Goal: Task Accomplishment & Management: Use online tool/utility

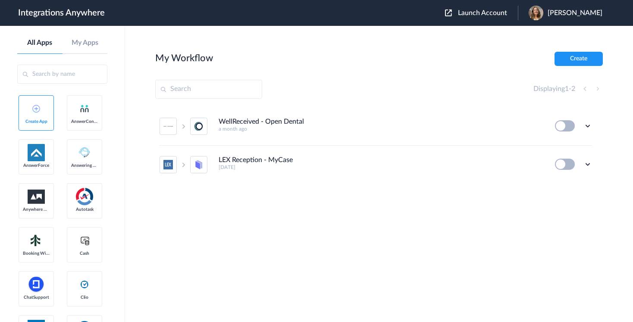
click at [496, 12] on span "Launch Account" at bounding box center [482, 12] width 49 height 7
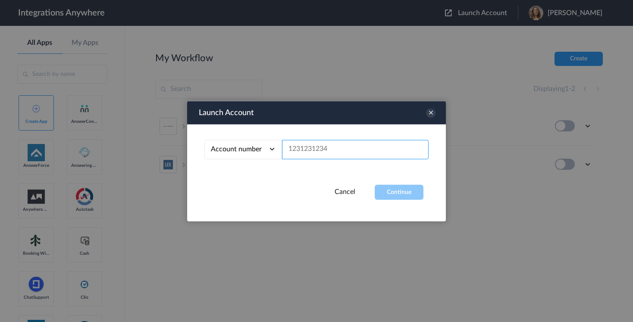
click at [335, 146] on input "text" at bounding box center [355, 149] width 147 height 19
paste input "8775336799"
type input "8775336799"
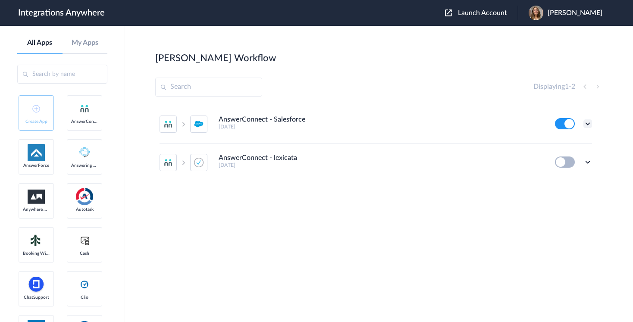
click at [587, 123] on icon at bounding box center [587, 123] width 9 height 9
click at [559, 145] on link "Edit" at bounding box center [552, 144] width 21 height 6
click at [587, 125] on icon at bounding box center [587, 123] width 9 height 9
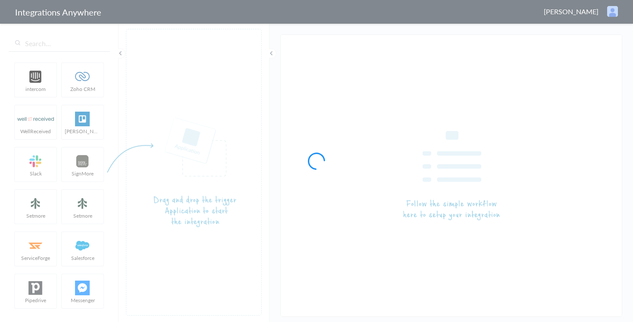
type input "AnswerConnect - Salesforce"
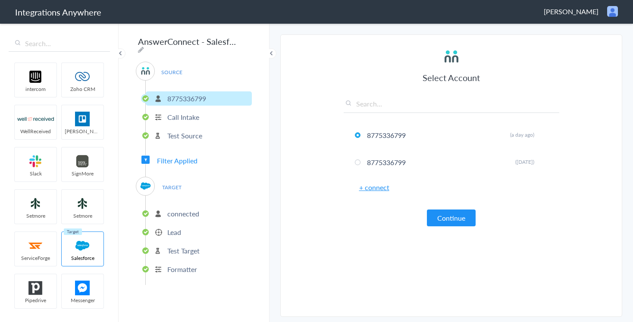
click at [189, 209] on p "connected" at bounding box center [183, 214] width 32 height 10
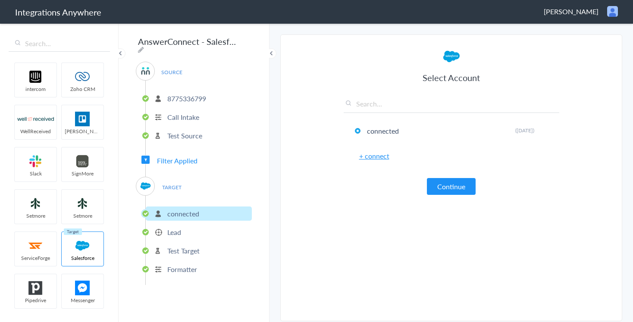
click at [176, 227] on p "Lead" at bounding box center [174, 232] width 14 height 10
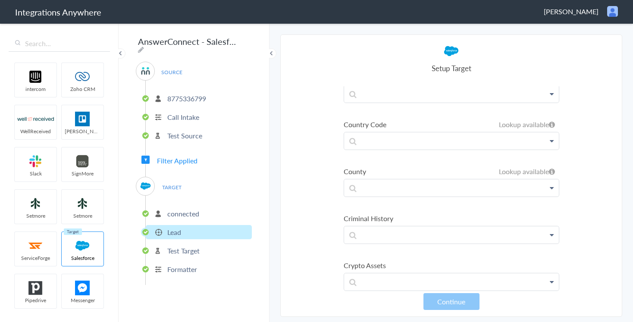
scroll to position [977, 0]
click at [514, 180] on p at bounding box center [451, 185] width 215 height 17
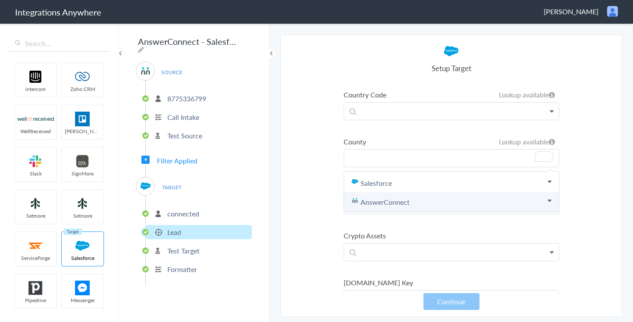
scroll to position [1005, 0]
click at [320, 189] on section "Select Account 8775336799 Rename Delete (a day ago) 8775336799 Rename Delete (9…" at bounding box center [451, 175] width 342 height 282
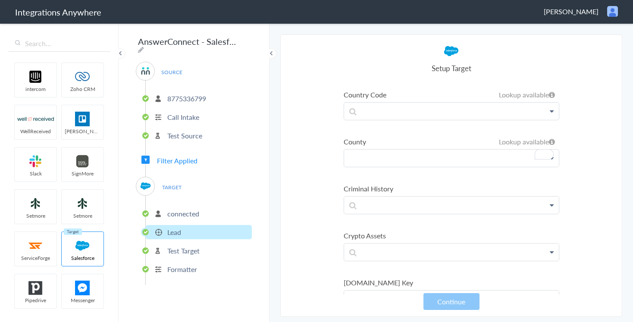
click at [435, 158] on p "To enrich screen reader interactions, please activate Accessibility in Grammarl…" at bounding box center [451, 158] width 215 height 17
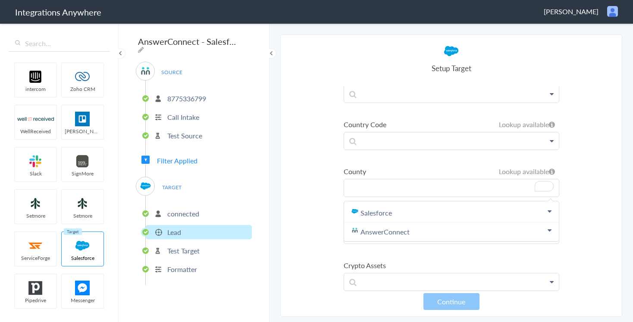
scroll to position [975, 0]
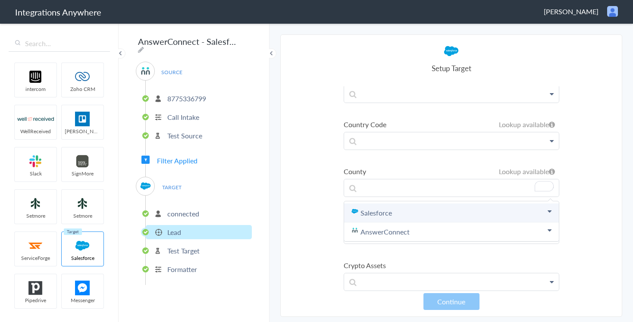
click at [489, 215] on link "Salesforce" at bounding box center [451, 212] width 215 height 19
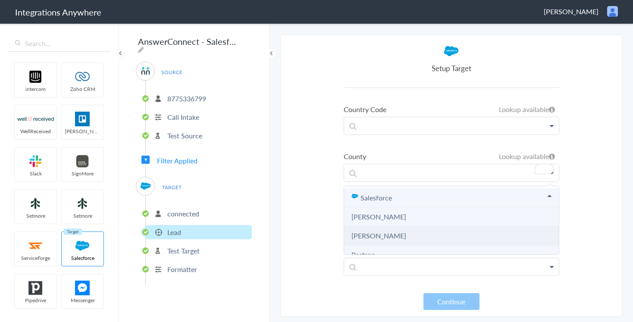
scroll to position [4, 0]
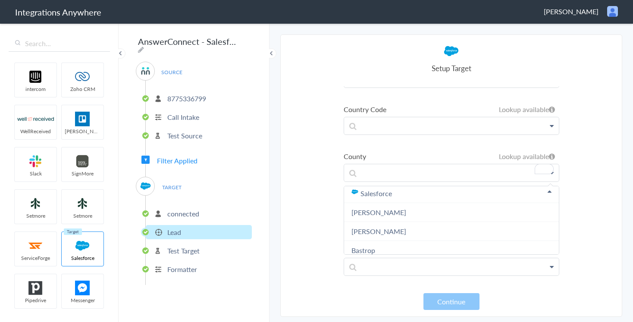
click at [298, 219] on section "Select Account 8775336799 Rename Delete (a day ago) 8775336799 Rename Delete (9…" at bounding box center [451, 175] width 342 height 282
click at [410, 132] on link at bounding box center [451, 125] width 215 height 17
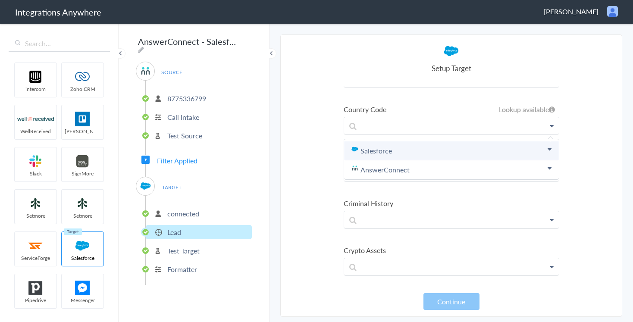
click at [383, 150] on link "Salesforce" at bounding box center [451, 150] width 215 height 19
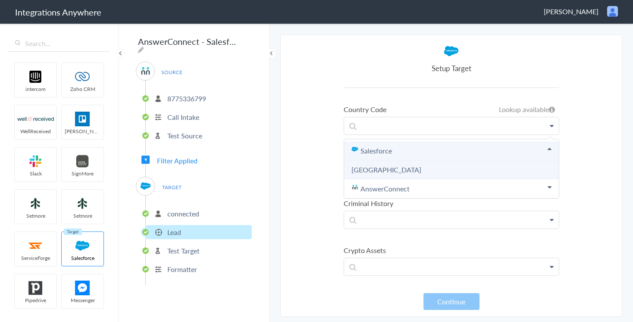
click at [376, 152] on link "Salesforce" at bounding box center [451, 150] width 215 height 19
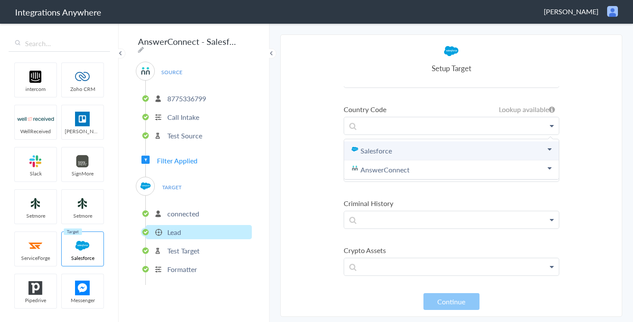
click at [376, 152] on link "Salesforce" at bounding box center [451, 150] width 215 height 19
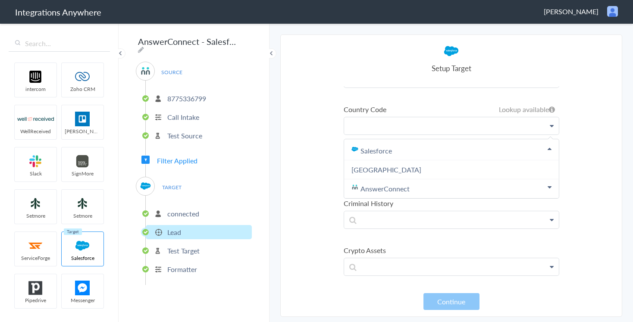
click at [375, 126] on p at bounding box center [451, 125] width 215 height 17
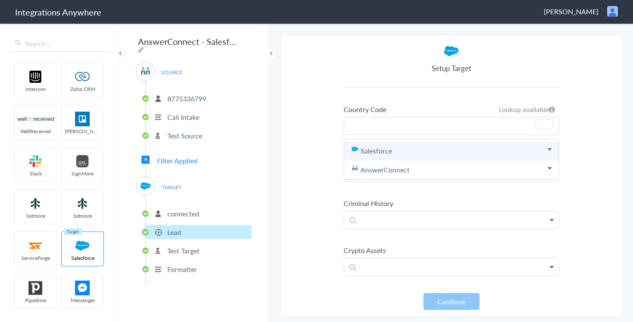
scroll to position [990, 0]
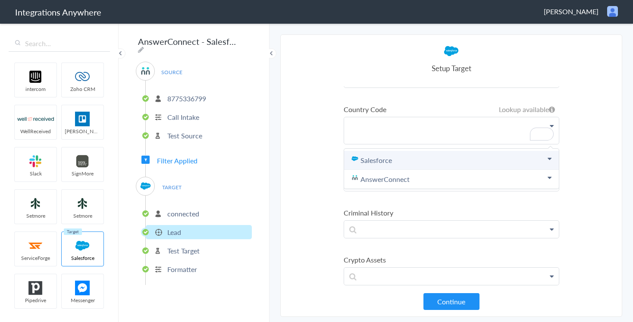
click at [547, 159] on icon at bounding box center [549, 158] width 4 height 7
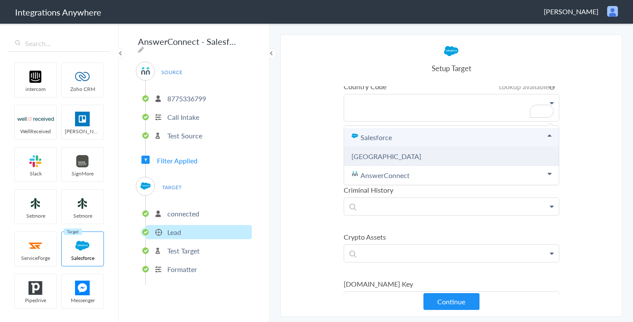
scroll to position [1027, 0]
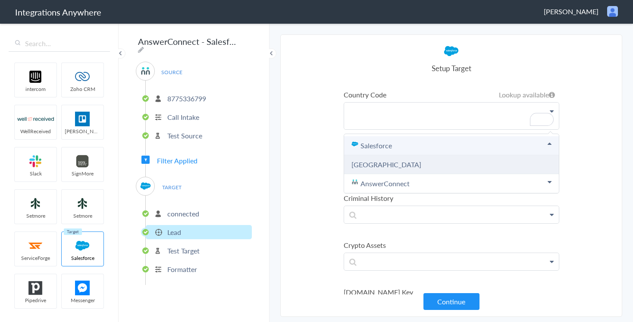
click at [372, 164] on link "United States" at bounding box center [386, 164] width 70 height 10
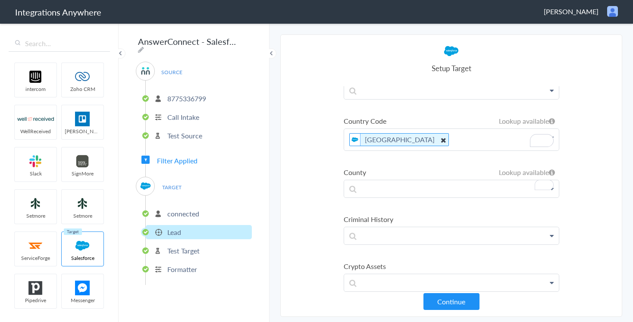
click at [438, 141] on icon "To enrich screen reader interactions, please activate Accessibility in Grammarl…" at bounding box center [442, 139] width 9 height 11
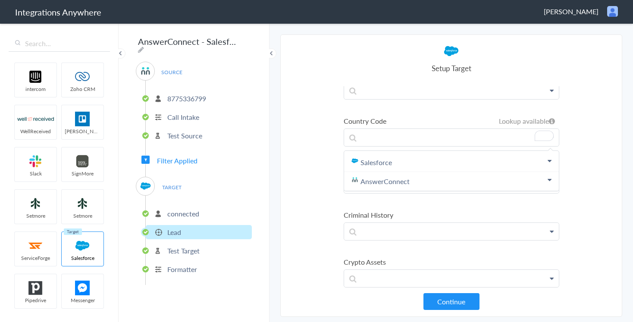
click at [289, 150] on section "Select Account 8775336799 Rename Delete (a day ago) 8775336799 Rename Delete (9…" at bounding box center [451, 175] width 342 height 282
click at [357, 182] on p "To enrich screen reader interactions, please activate Accessibility in Grammarl…" at bounding box center [451, 184] width 215 height 17
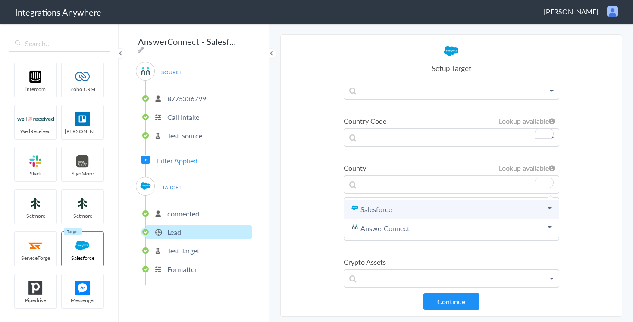
click at [382, 213] on link "Salesforce" at bounding box center [451, 209] width 215 height 19
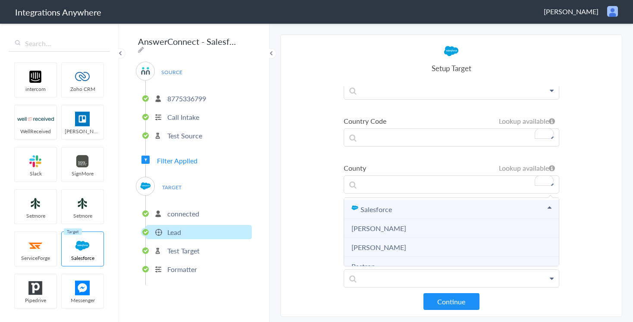
click at [368, 213] on link "Salesforce" at bounding box center [451, 209] width 215 height 19
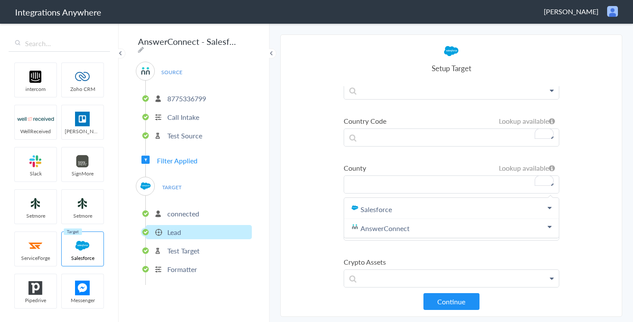
click at [361, 183] on p "To enrich screen reader interactions, please activate Accessibility in Grammarl…" at bounding box center [451, 184] width 215 height 17
click at [362, 184] on p "To enrich screen reader interactions, please activate Accessibility in Grammarl…" at bounding box center [451, 184] width 215 height 17
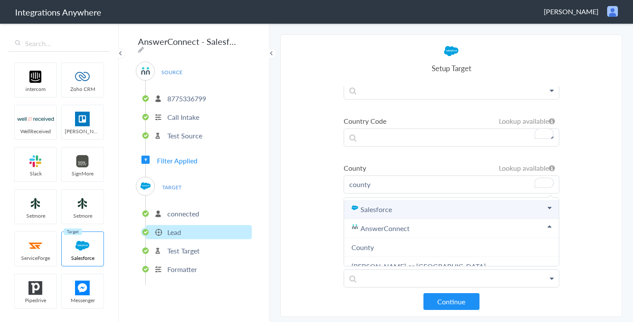
click at [369, 209] on link "Salesforce" at bounding box center [451, 209] width 215 height 19
click at [543, 208] on link "Salesforce" at bounding box center [451, 209] width 215 height 19
click at [392, 188] on p "county" at bounding box center [451, 184] width 215 height 17
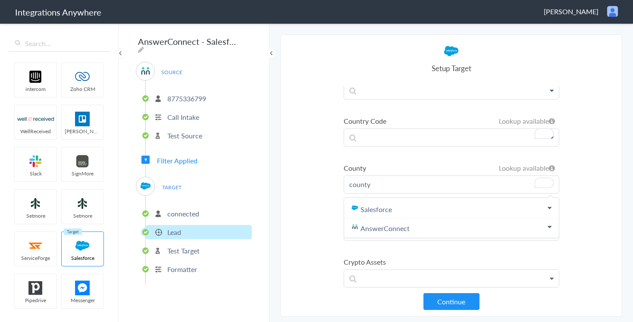
click at [389, 187] on p "county" at bounding box center [451, 184] width 215 height 17
click at [379, 209] on link "Salesforce" at bounding box center [451, 209] width 215 height 19
click at [303, 210] on section "Select Account 8775336799 Rename Delete (a day ago) 8775336799 Rename Delete (9…" at bounding box center [451, 175] width 342 height 282
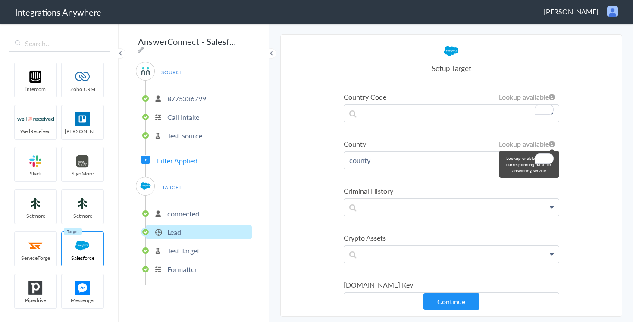
scroll to position [1010, 0]
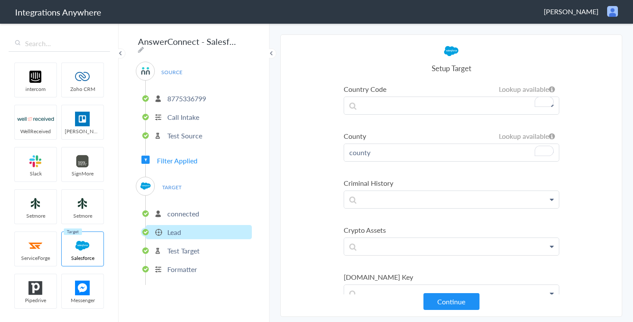
click at [388, 153] on p "county" at bounding box center [451, 152] width 215 height 17
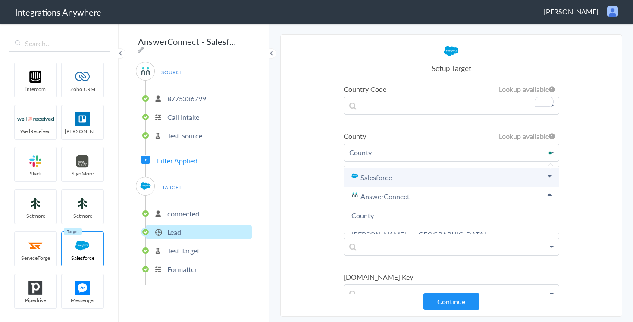
scroll to position [10, 0]
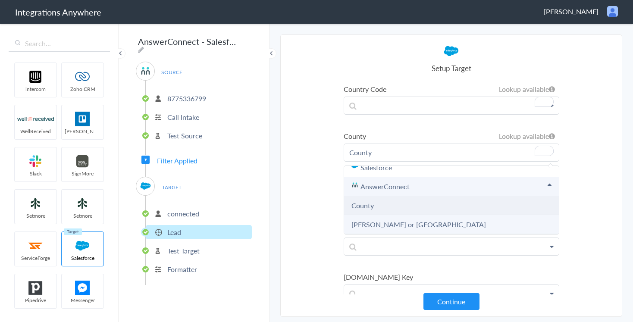
click at [397, 202] on li "County" at bounding box center [451, 205] width 215 height 19
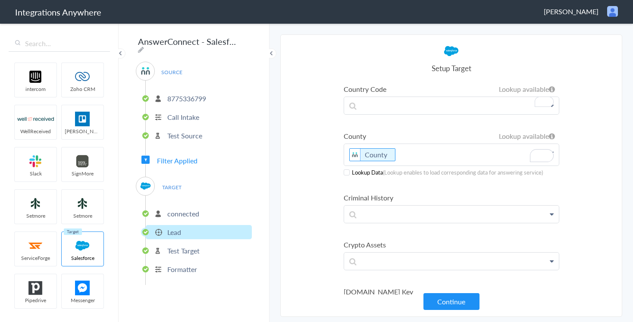
click at [347, 174] on span at bounding box center [347, 172] width 6 height 6
click at [450, 304] on button "Continue" at bounding box center [451, 301] width 56 height 17
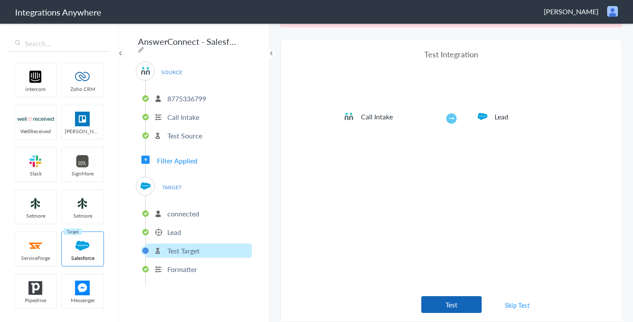
click at [441, 302] on button "Test" at bounding box center [451, 304] width 60 height 17
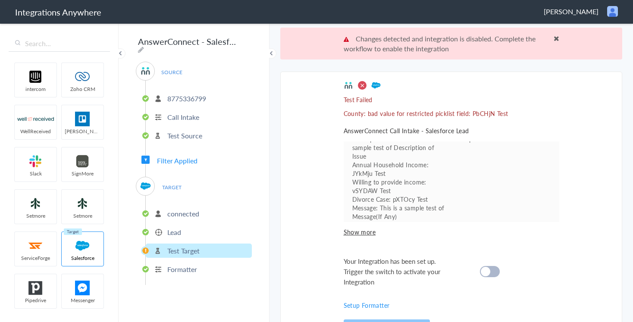
scroll to position [0, 0]
click at [477, 275] on div "Your Integration has been set up. Trigger the switch to activate your Integrati…" at bounding box center [441, 271] width 194 height 31
click at [483, 274] on cite at bounding box center [485, 271] width 9 height 9
click at [485, 273] on cite at bounding box center [485, 271] width 9 height 9
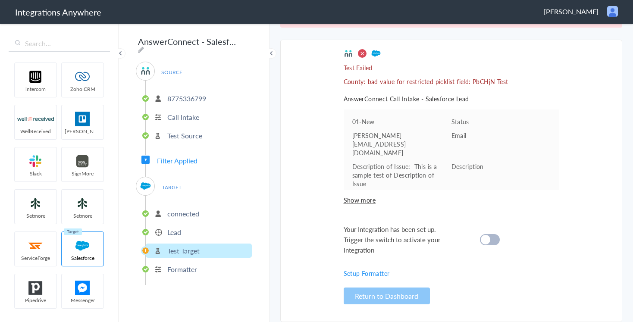
click at [484, 235] on cite at bounding box center [485, 239] width 9 height 9
click at [357, 201] on span "Show more" at bounding box center [452, 200] width 216 height 9
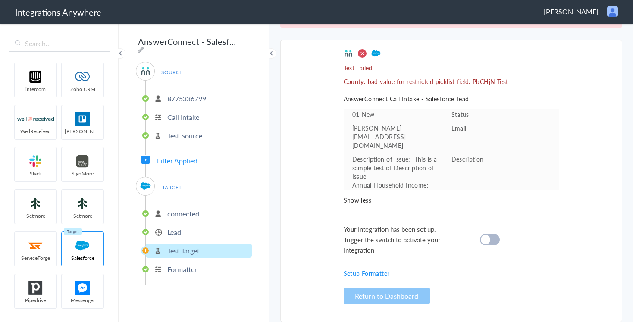
scroll to position [0, 0]
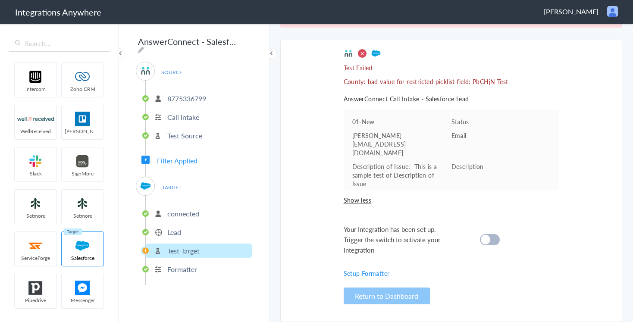
click at [488, 234] on div at bounding box center [490, 239] width 20 height 11
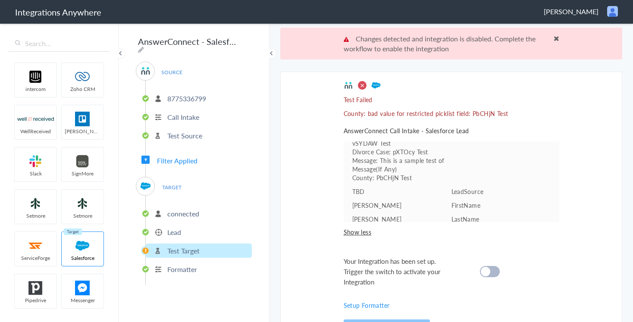
scroll to position [114, 0]
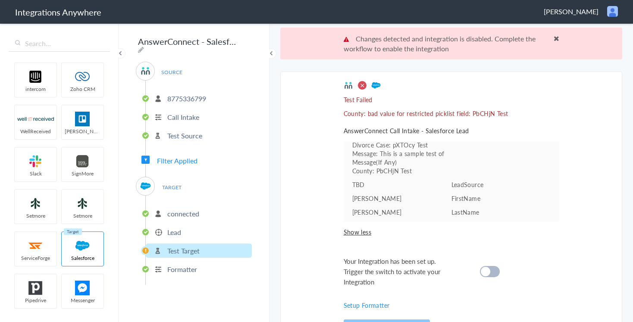
click at [186, 229] on li "Lead" at bounding box center [199, 232] width 106 height 14
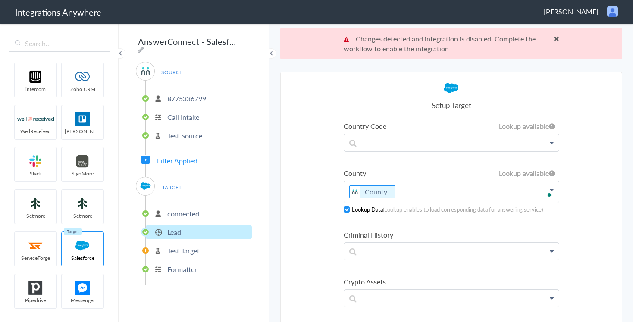
scroll to position [1025, 0]
click at [418, 193] on p "County" at bounding box center [451, 192] width 215 height 22
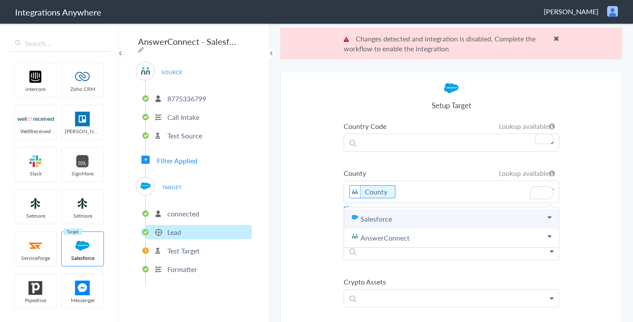
click at [374, 222] on link "Salesforce" at bounding box center [451, 219] width 215 height 19
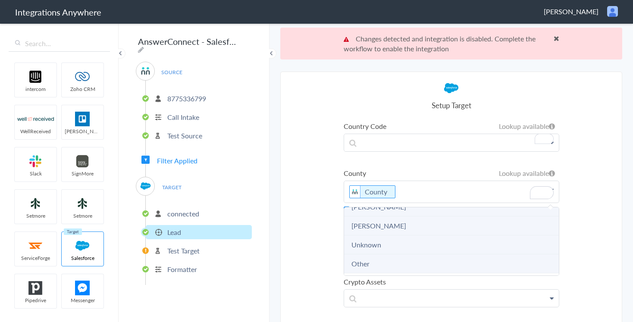
scroll to position [238, 0]
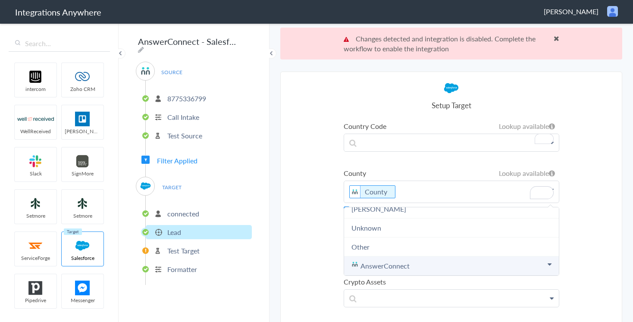
click at [384, 266] on link "AnswerConnect" at bounding box center [451, 265] width 215 height 19
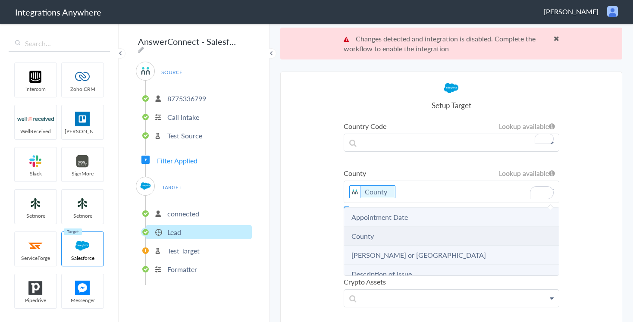
scroll to position [477, 0]
click at [368, 238] on link "County" at bounding box center [362, 235] width 22 height 10
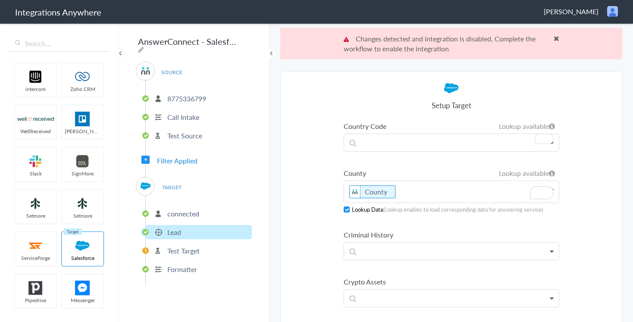
click at [412, 190] on p "County" at bounding box center [451, 192] width 215 height 22
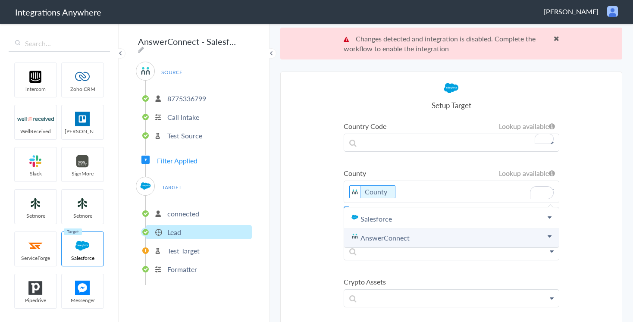
click at [371, 235] on link "AnswerConnect" at bounding box center [451, 237] width 215 height 19
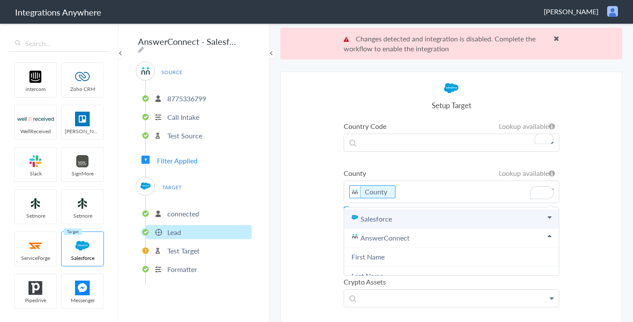
click at [370, 219] on link "Salesforce" at bounding box center [451, 219] width 215 height 19
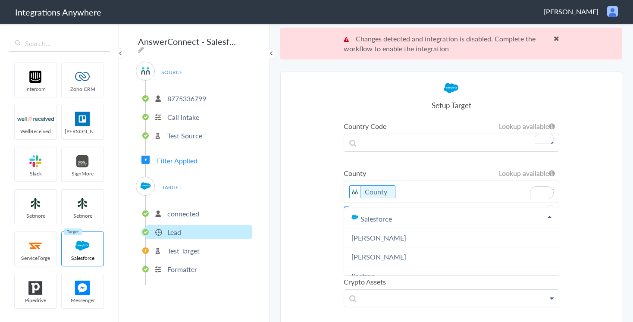
click at [308, 219] on section "Select Account 8775336799 Rename Delete (a day ago) 8775336799 Rename Delete (9…" at bounding box center [451, 213] width 342 height 282
click at [413, 193] on p "County" at bounding box center [451, 192] width 215 height 22
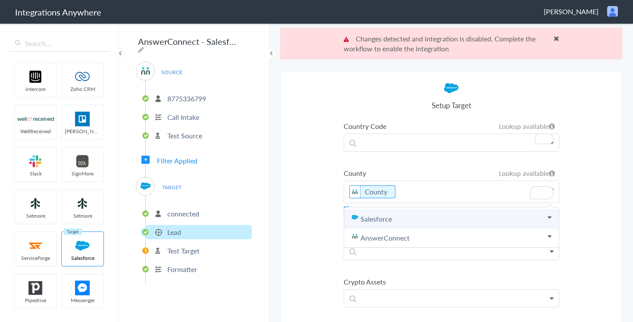
click at [547, 218] on icon at bounding box center [549, 217] width 4 height 7
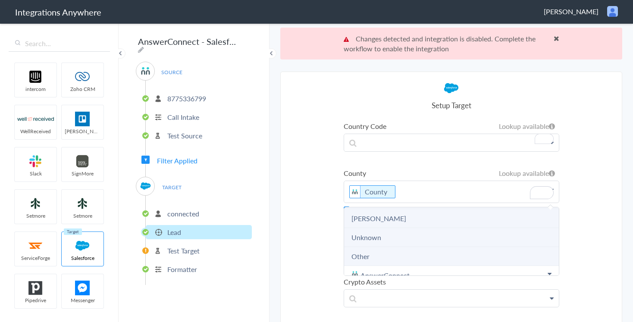
scroll to position [231, 0]
click at [377, 251] on li "Other" at bounding box center [451, 253] width 215 height 19
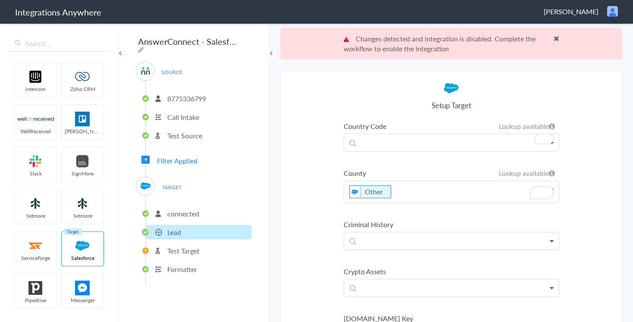
click at [404, 186] on p "Other" at bounding box center [451, 192] width 215 height 22
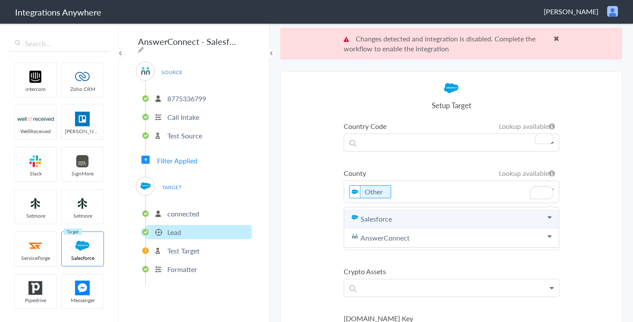
click at [397, 222] on link "Salesforce" at bounding box center [451, 219] width 215 height 19
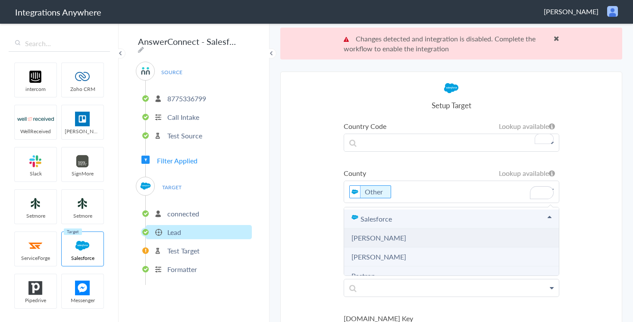
click at [362, 241] on link "Travis" at bounding box center [378, 238] width 55 height 10
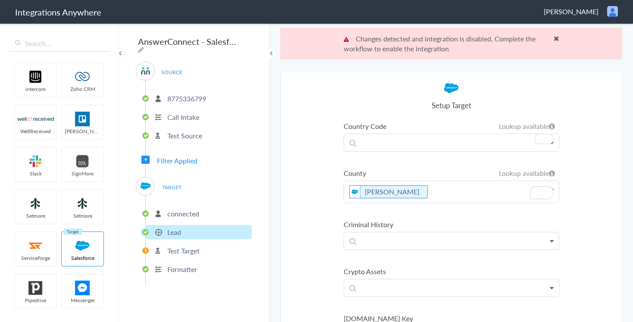
click at [416, 202] on p "Travis" at bounding box center [451, 192] width 215 height 22
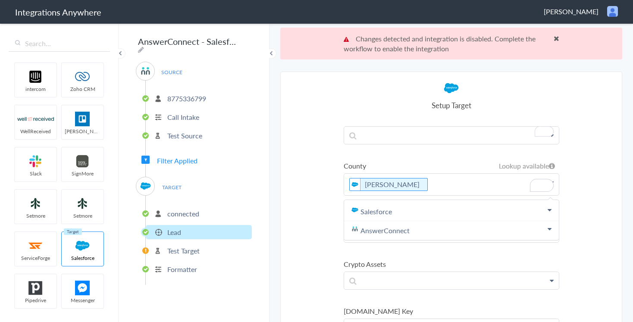
scroll to position [1020, 0]
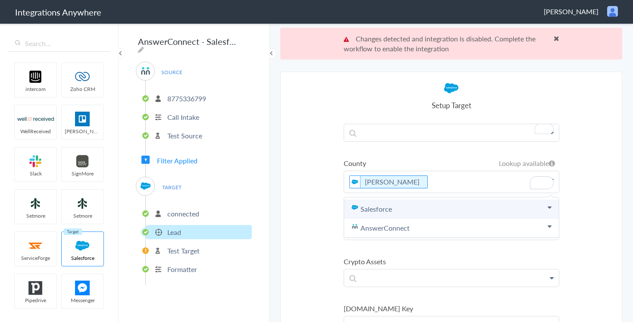
click at [400, 207] on link "Salesforce" at bounding box center [451, 209] width 215 height 19
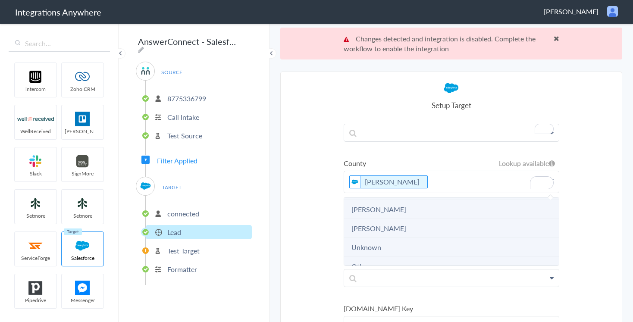
scroll to position [238, 0]
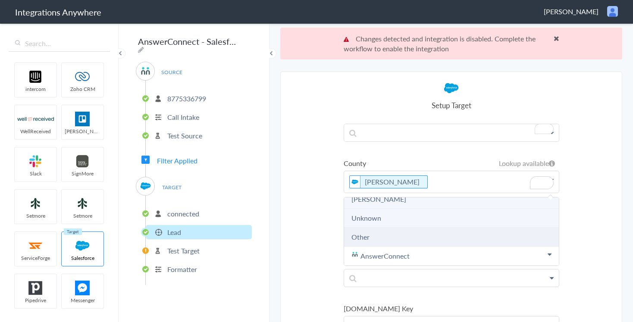
click at [360, 241] on link "Other" at bounding box center [360, 237] width 18 height 10
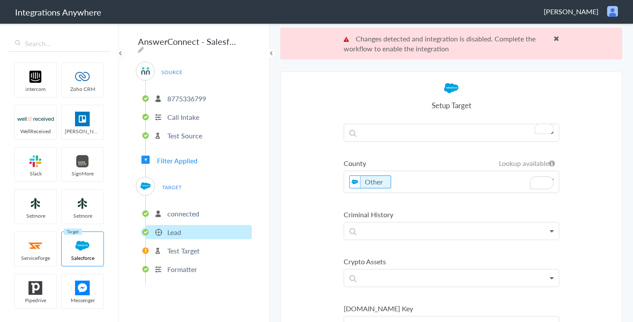
scroll to position [32, 0]
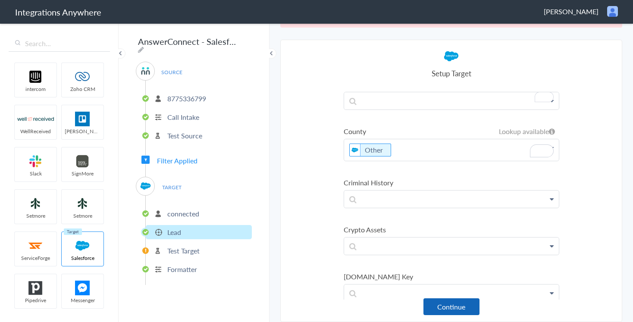
click at [452, 306] on button "Continue" at bounding box center [451, 306] width 56 height 17
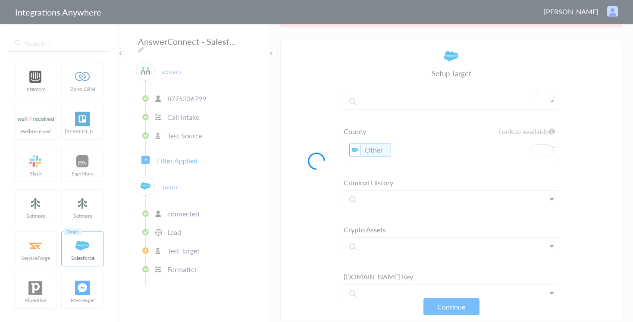
scroll to position [0, 0]
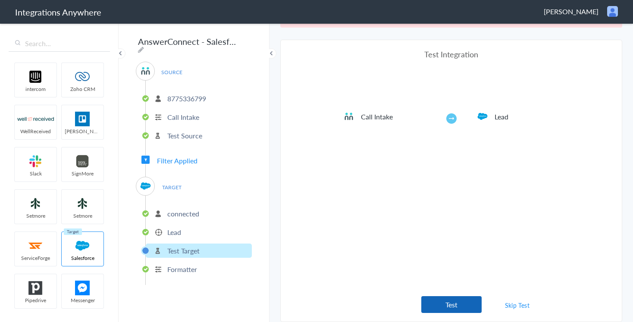
click at [450, 302] on button "Test" at bounding box center [451, 304] width 60 height 17
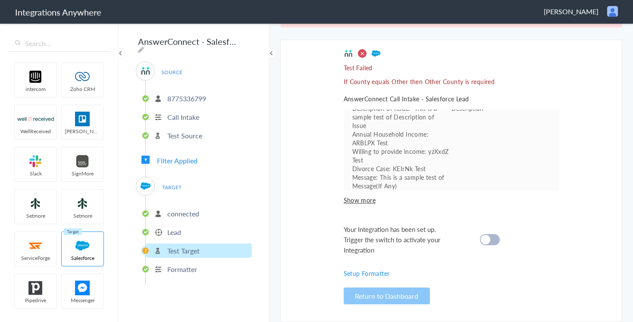
scroll to position [59, 0]
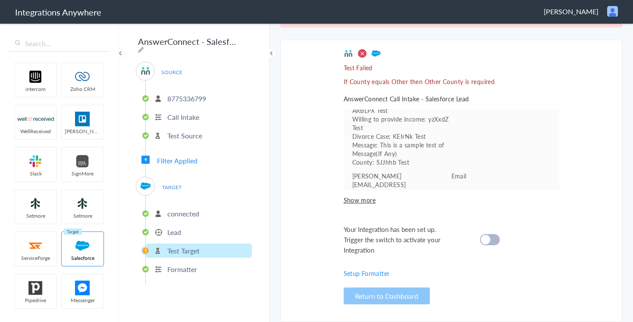
click at [173, 231] on p "Lead" at bounding box center [174, 232] width 14 height 10
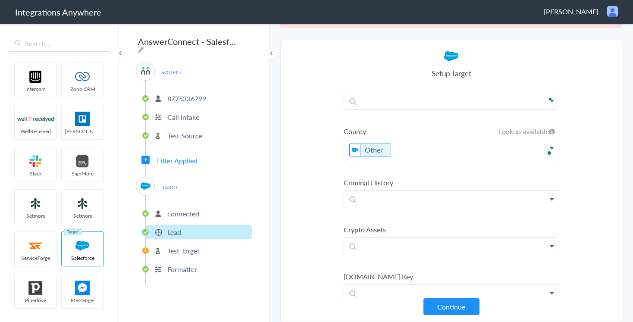
scroll to position [1034, 0]
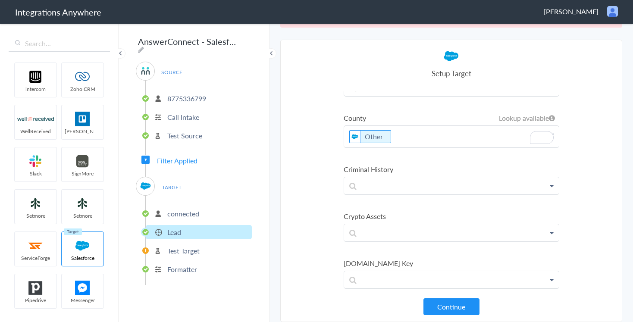
click at [430, 134] on p "Other" at bounding box center [451, 137] width 215 height 22
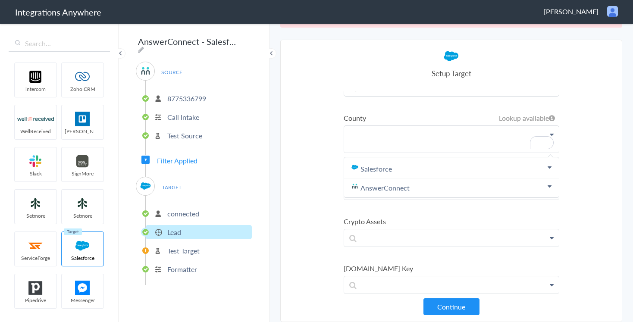
click at [313, 206] on section "Select Account 8775336799 Rename Delete (a day ago) 8775336799 Rename Delete (9…" at bounding box center [451, 181] width 342 height 282
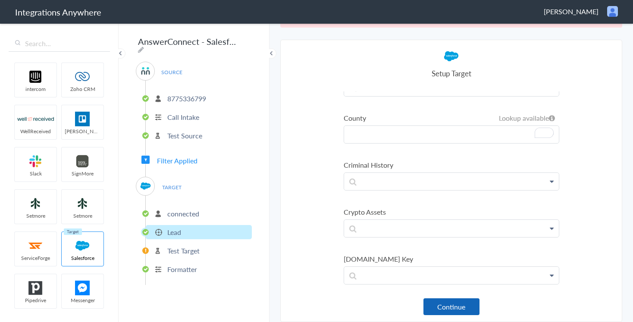
click at [456, 310] on button "Continue" at bounding box center [451, 306] width 56 height 17
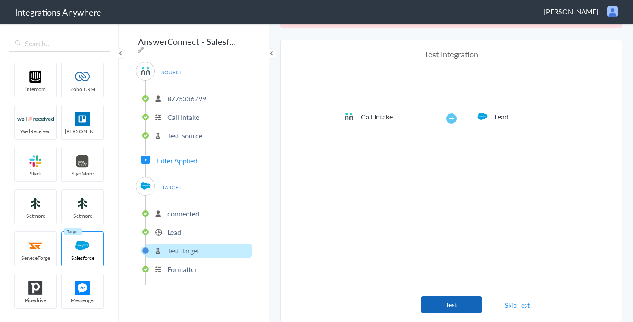
click at [457, 310] on button "Test" at bounding box center [451, 304] width 60 height 17
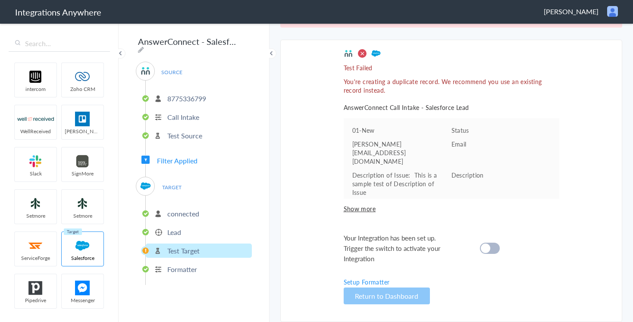
click at [490, 248] on div at bounding box center [490, 248] width 20 height 11
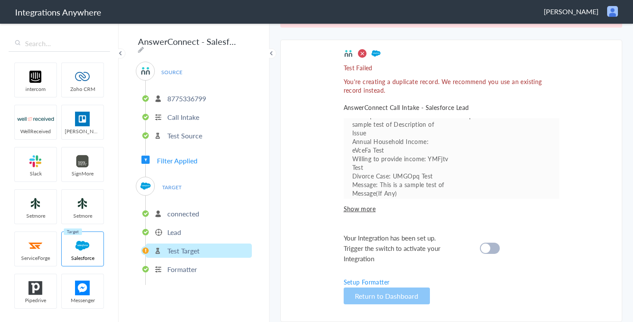
click at [489, 247] on cite at bounding box center [485, 248] width 9 height 9
click at [169, 229] on p "Lead" at bounding box center [174, 232] width 14 height 10
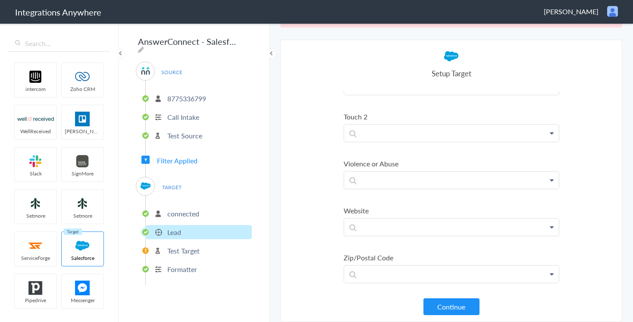
click at [314, 296] on section "Select Account 8775336799 Rename Delete (a day ago) 8775336799 Rename Delete (9…" at bounding box center [451, 181] width 342 height 282
click at [455, 303] on button "Continue" at bounding box center [451, 306] width 56 height 17
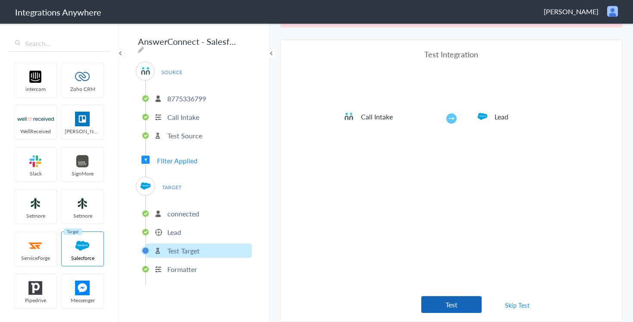
click at [450, 306] on button "Test" at bounding box center [451, 304] width 60 height 17
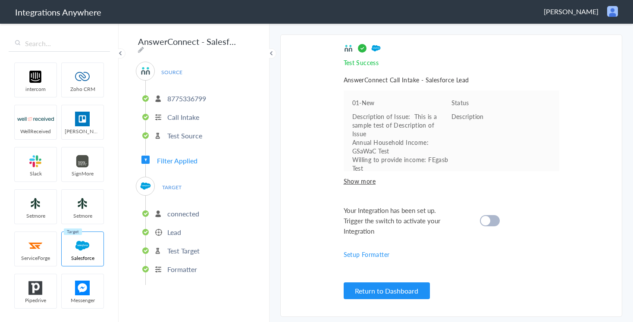
click at [488, 216] on cite at bounding box center [485, 220] width 9 height 9
click at [308, 288] on section "Select Account 8775336799 Rename Delete (a day ago) 8775336799 Rename Delete (9…" at bounding box center [451, 175] width 342 height 282
